Goal: Task Accomplishment & Management: Complete application form

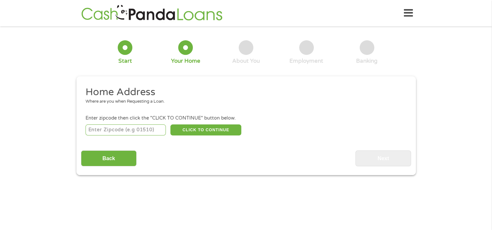
click at [151, 130] on input "number" at bounding box center [126, 130] width 80 height 11
type input "70401"
click at [202, 128] on button "CLICK TO CONTINUE" at bounding box center [205, 130] width 71 height 11
type input "70401"
type input "[PERSON_NAME]"
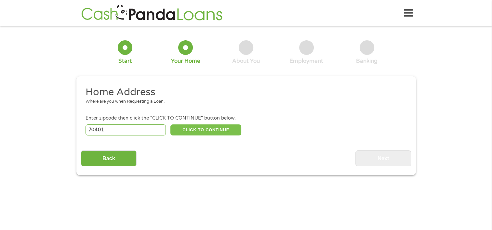
select select "[US_STATE]"
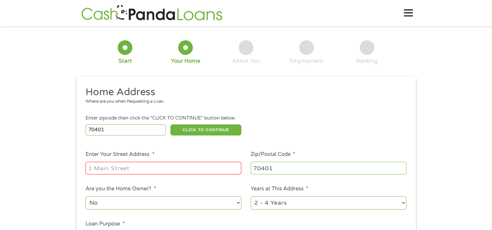
click at [148, 174] on input "Enter Your Street Address *" at bounding box center [164, 168] width 156 height 12
type input "[STREET_ADDRESS][PERSON_NAME]"
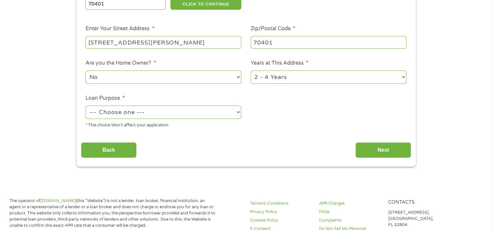
scroll to position [135, 0]
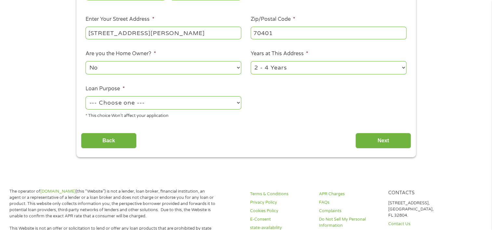
click at [233, 97] on select "--- Choose one --- Pay Bills Debt Consolidation Home Improvement Major Purchase…" at bounding box center [164, 102] width 156 height 13
select select "debtconsolidation"
click at [86, 97] on select "--- Choose one --- Pay Bills Debt Consolidation Home Improvement Major Purchase…" at bounding box center [164, 102] width 156 height 13
click at [395, 143] on input "Next" at bounding box center [383, 141] width 56 height 16
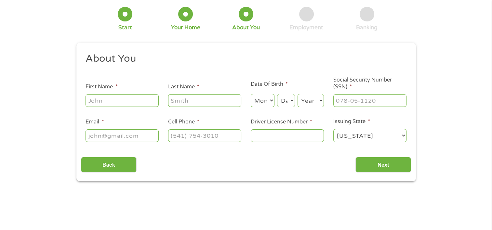
scroll to position [0, 0]
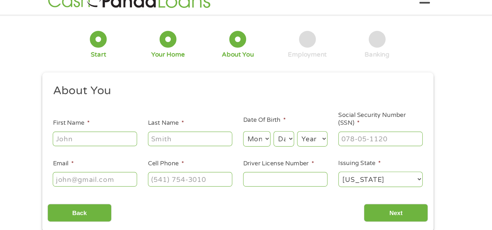
click at [145, 140] on input "First Name *" at bounding box center [122, 134] width 73 height 12
type input "Catera"
type input "Cook"
select select "2"
select select "26"
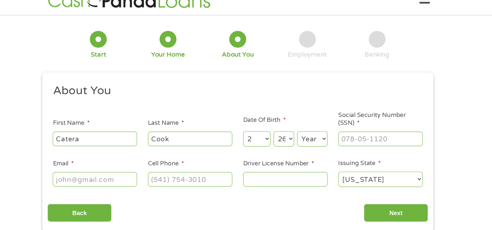
select select "1998"
type input "[EMAIL_ADDRESS][DOMAIN_NAME]"
type input "[PHONE_NUMBER]"
click at [278, 170] on input "Driver License Number *" at bounding box center [287, 169] width 73 height 12
click at [278, 170] on input "01179" at bounding box center [287, 169] width 73 height 12
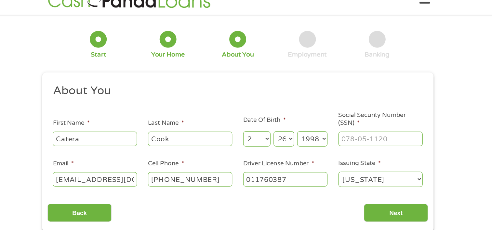
type input "011760387"
click at [379, 133] on input "___-__-____" at bounding box center [369, 134] width 73 height 12
type input "435-97-8152"
click at [381, 202] on input "Next" at bounding box center [383, 199] width 56 height 16
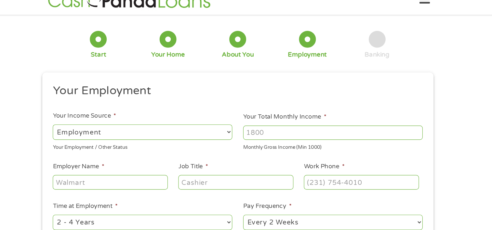
scroll to position [3, 3]
click at [292, 128] on input "Your Total Monthly Income *" at bounding box center [329, 129] width 156 height 12
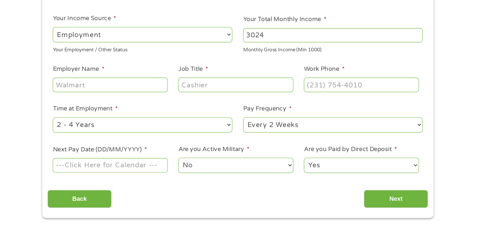
scroll to position [68, 0]
type input "3024"
